Goal: Task Accomplishment & Management: Use online tool/utility

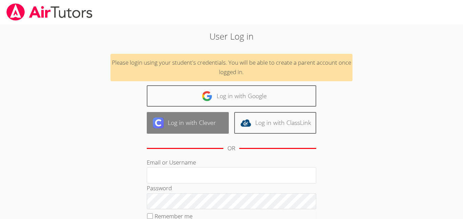
click at [185, 122] on link "Log in with Clever" at bounding box center [188, 122] width 82 height 21
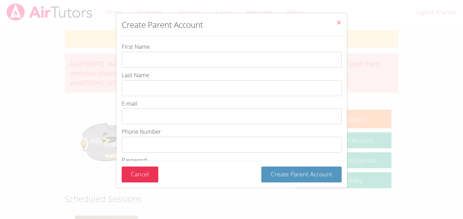
click at [338, 21] on icon "Close" at bounding box center [339, 23] width 6 height 6
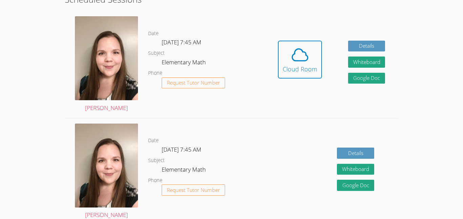
scroll to position [198, 0]
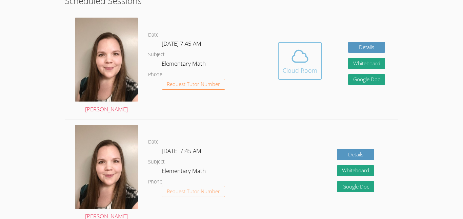
click at [296, 53] on icon at bounding box center [300, 56] width 19 height 19
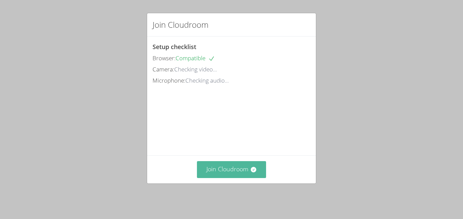
click at [248, 173] on button "Join Cloudroom" at bounding box center [232, 169] width 70 height 17
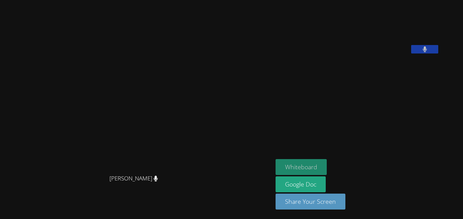
click at [276, 164] on button "Whiteboard" at bounding box center [301, 167] width 51 height 16
